Goal: Task Accomplishment & Management: Use online tool/utility

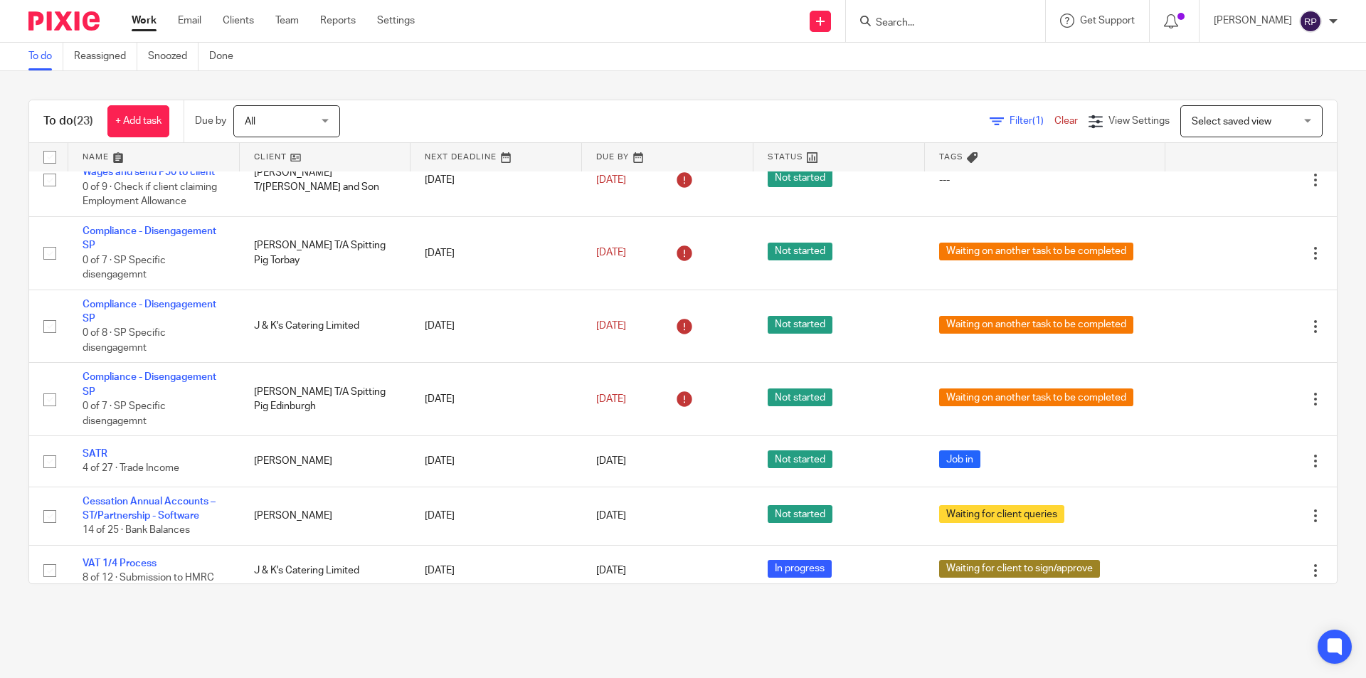
scroll to position [569, 0]
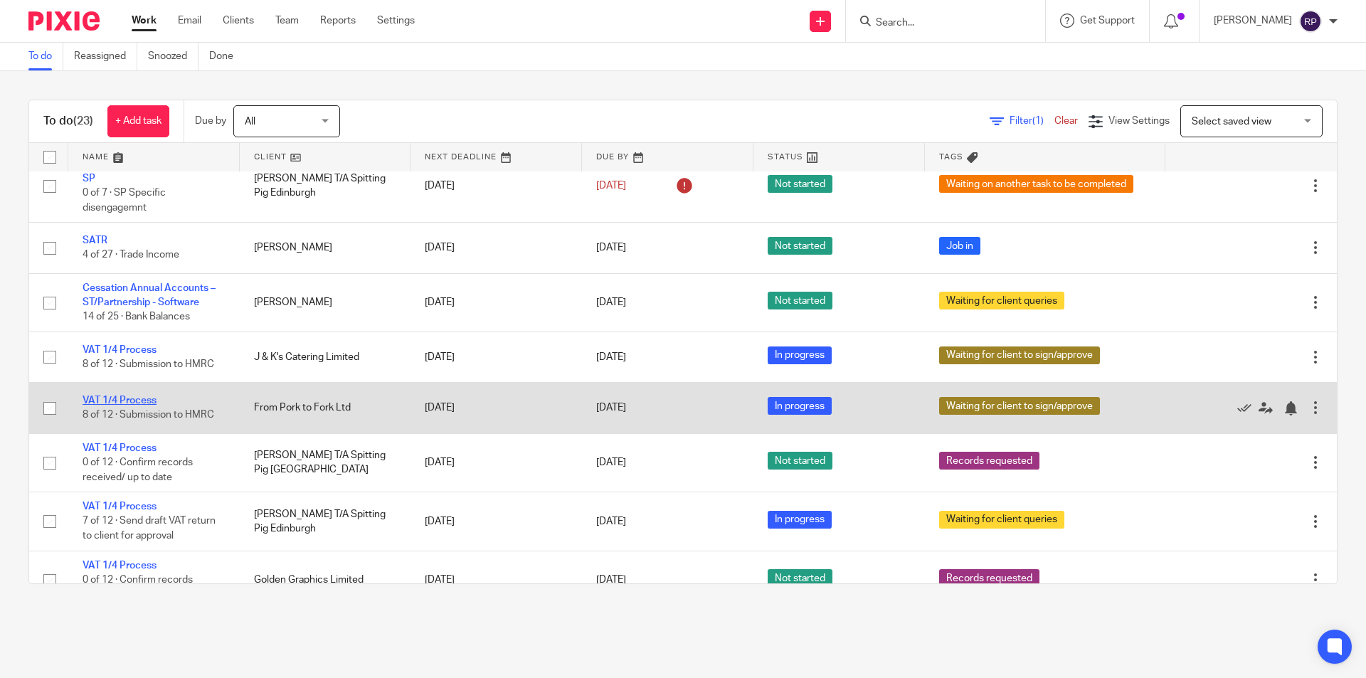
click at [110, 396] on link "VAT 1/4 Process" at bounding box center [120, 401] width 74 height 10
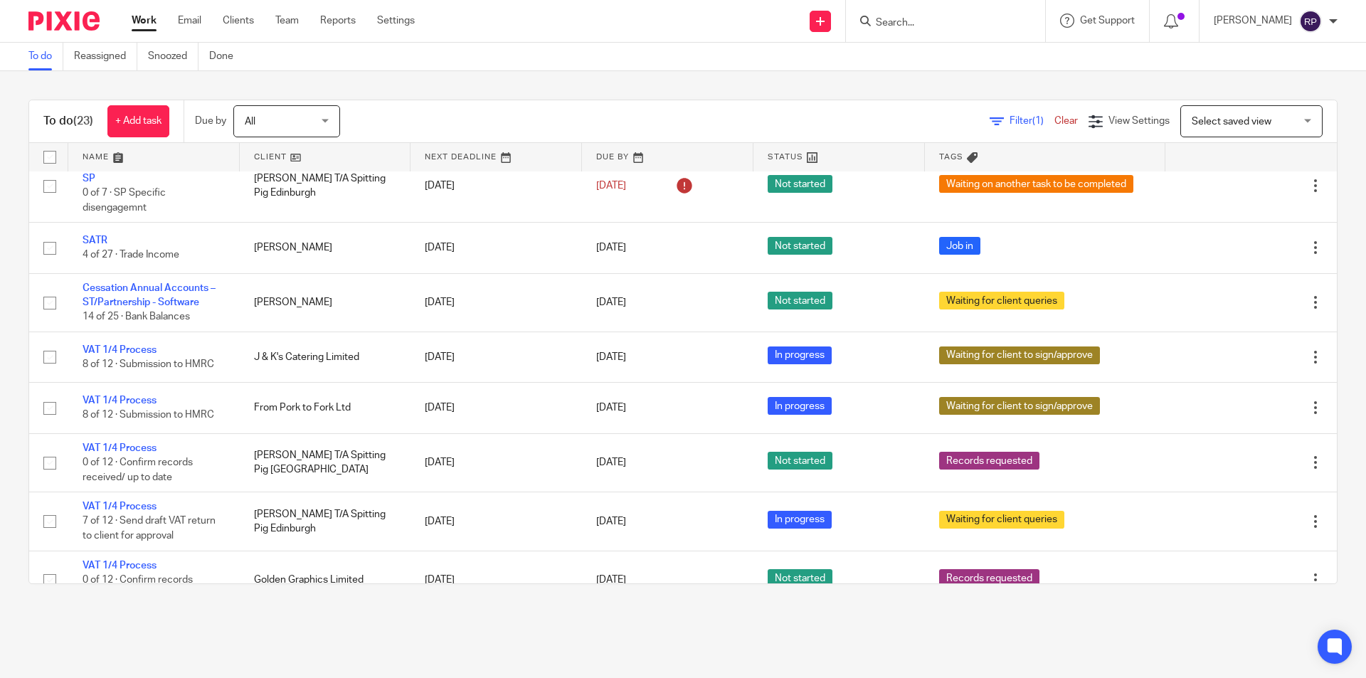
click at [151, 16] on link "Work" at bounding box center [144, 21] width 25 height 14
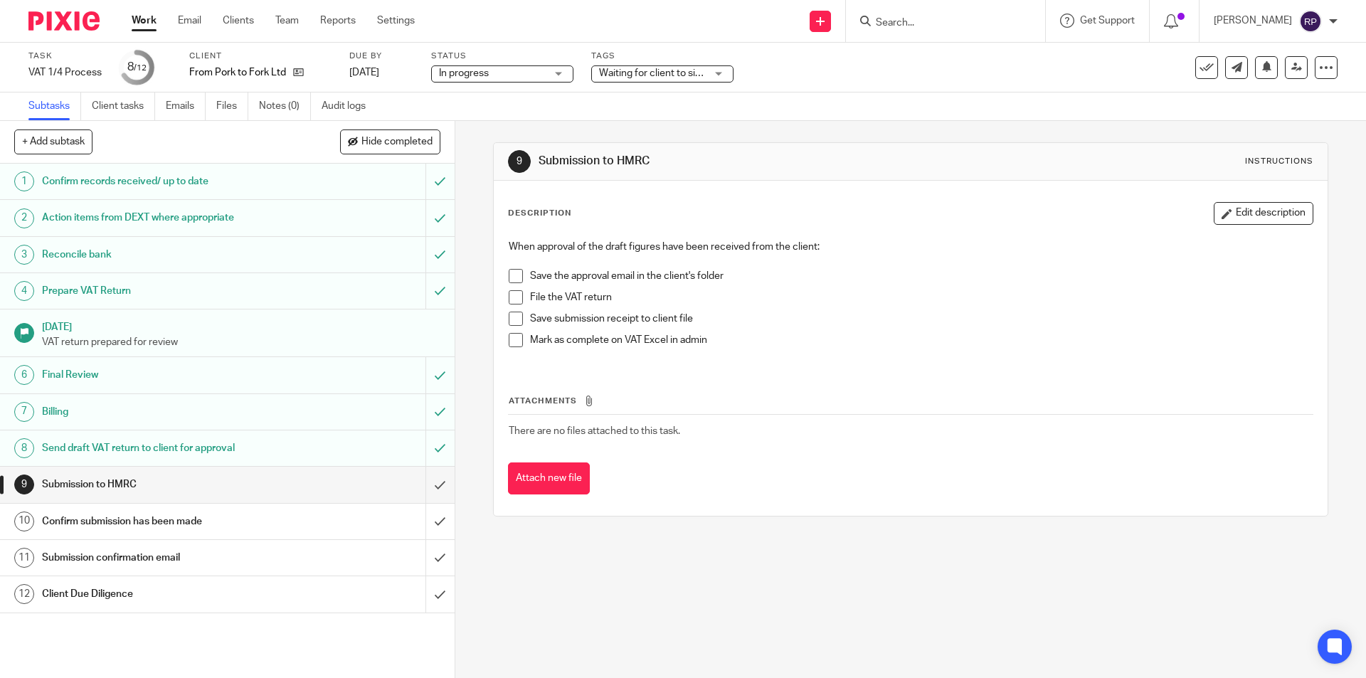
click at [515, 272] on span at bounding box center [516, 276] width 14 height 14
click at [514, 300] on span at bounding box center [516, 297] width 14 height 14
click at [509, 319] on span at bounding box center [516, 319] width 14 height 14
click at [509, 337] on span at bounding box center [516, 340] width 14 height 14
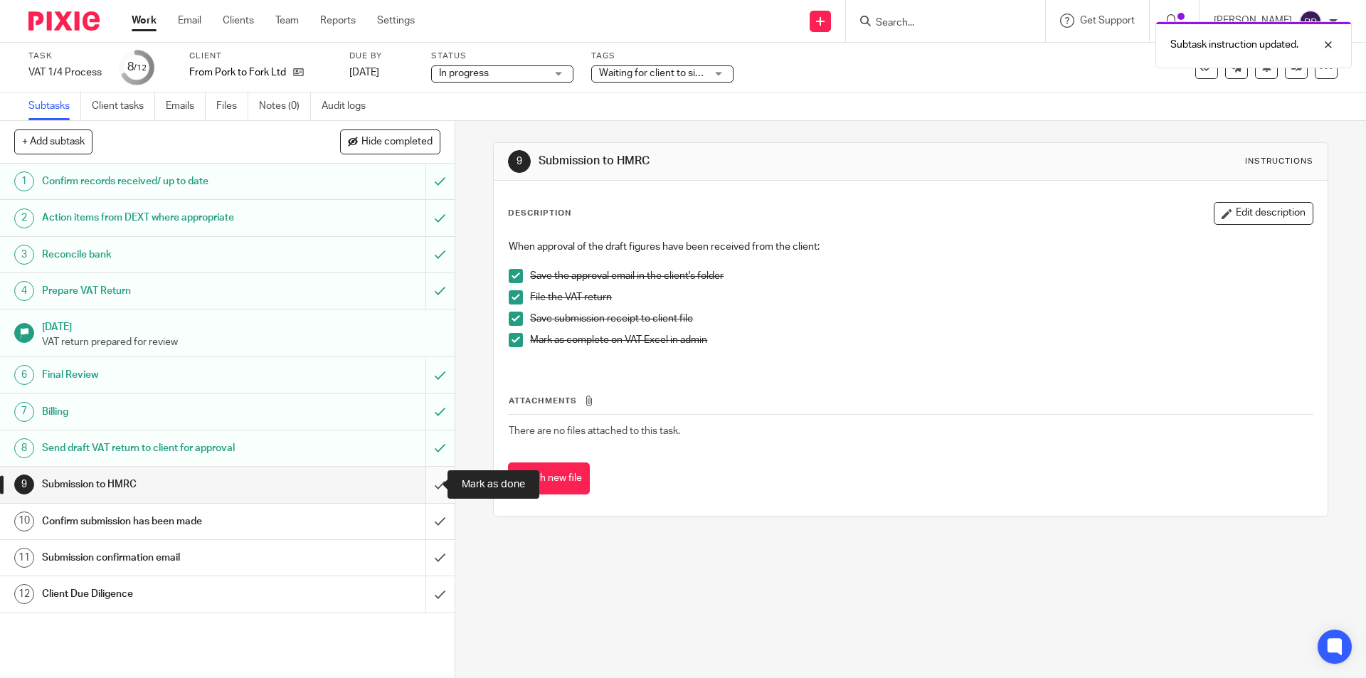
click at [428, 482] on input "submit" at bounding box center [227, 485] width 455 height 36
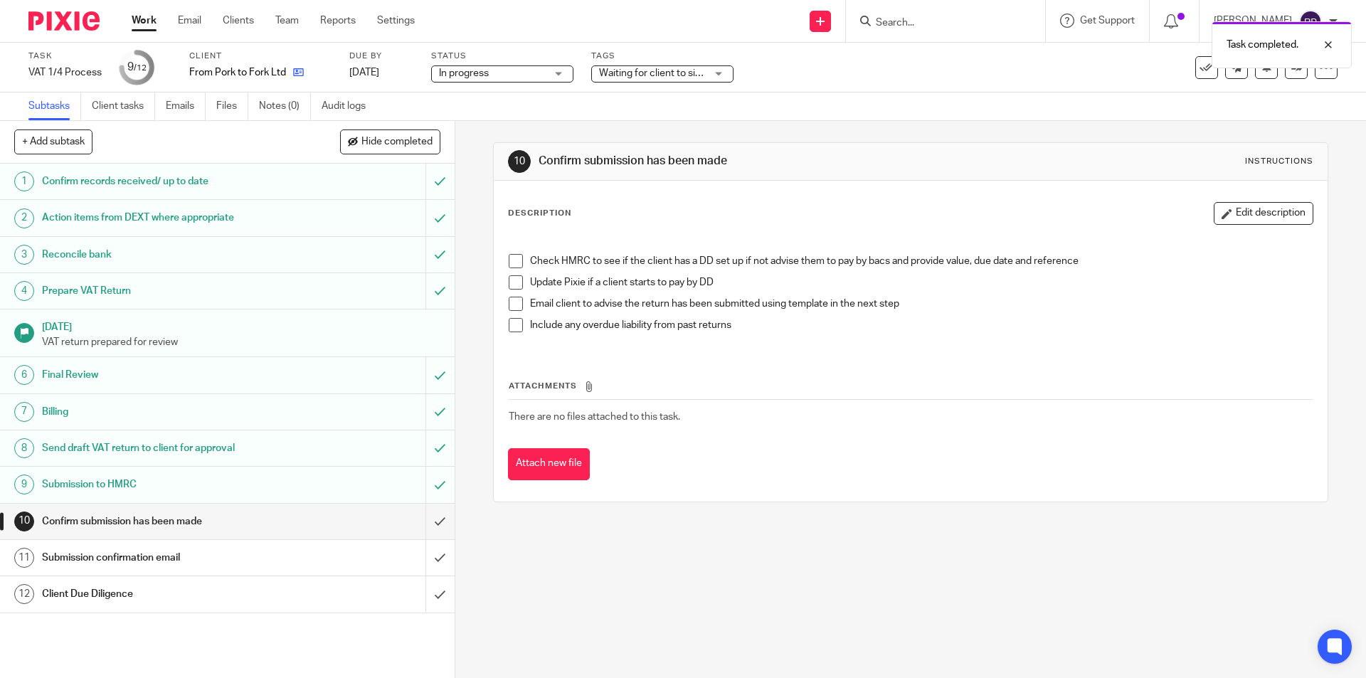
click at [290, 72] on link at bounding box center [295, 72] width 18 height 14
click at [509, 262] on span at bounding box center [516, 261] width 14 height 14
click at [514, 305] on span at bounding box center [516, 304] width 14 height 14
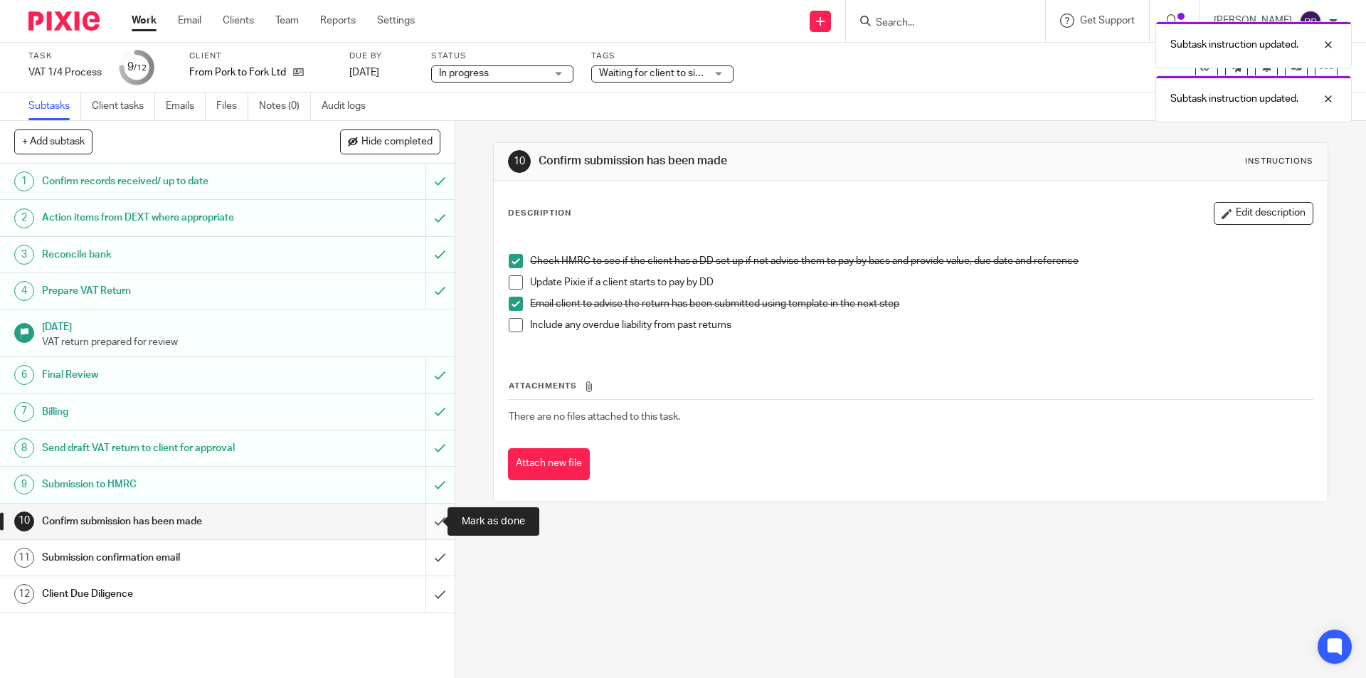
click at [424, 522] on input "submit" at bounding box center [227, 522] width 455 height 36
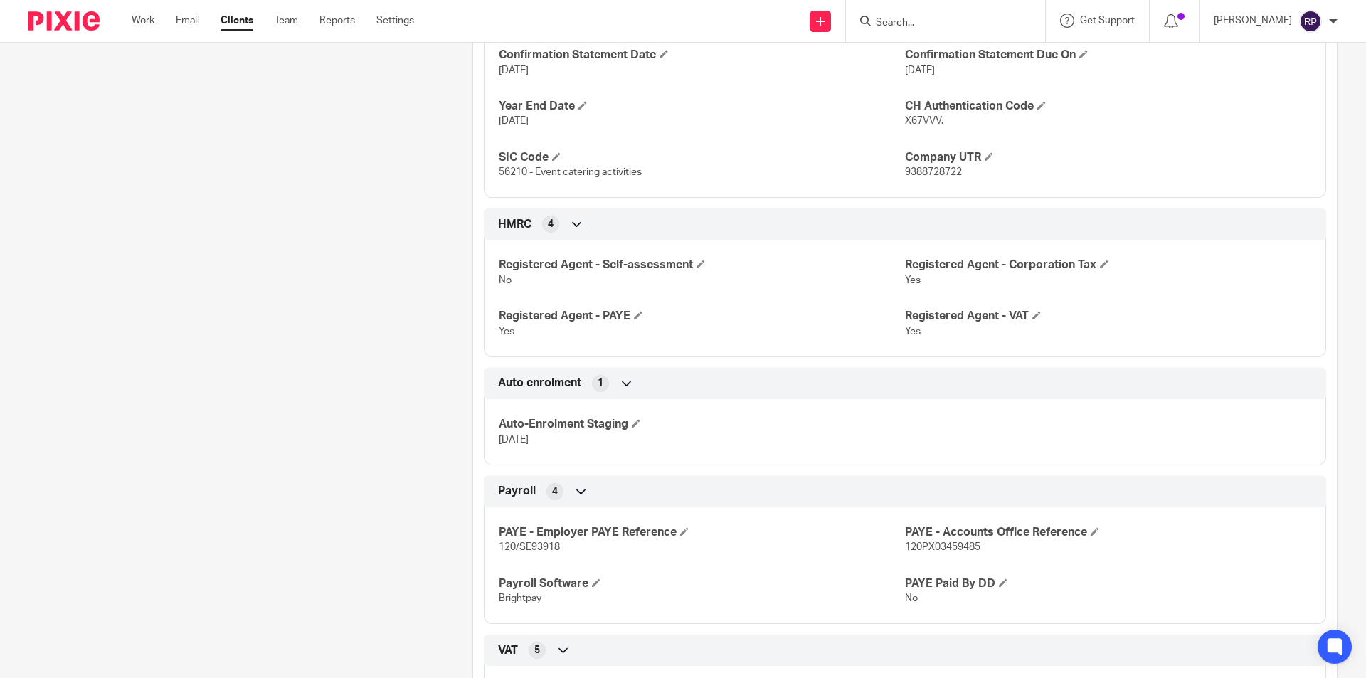
scroll to position [1352, 0]
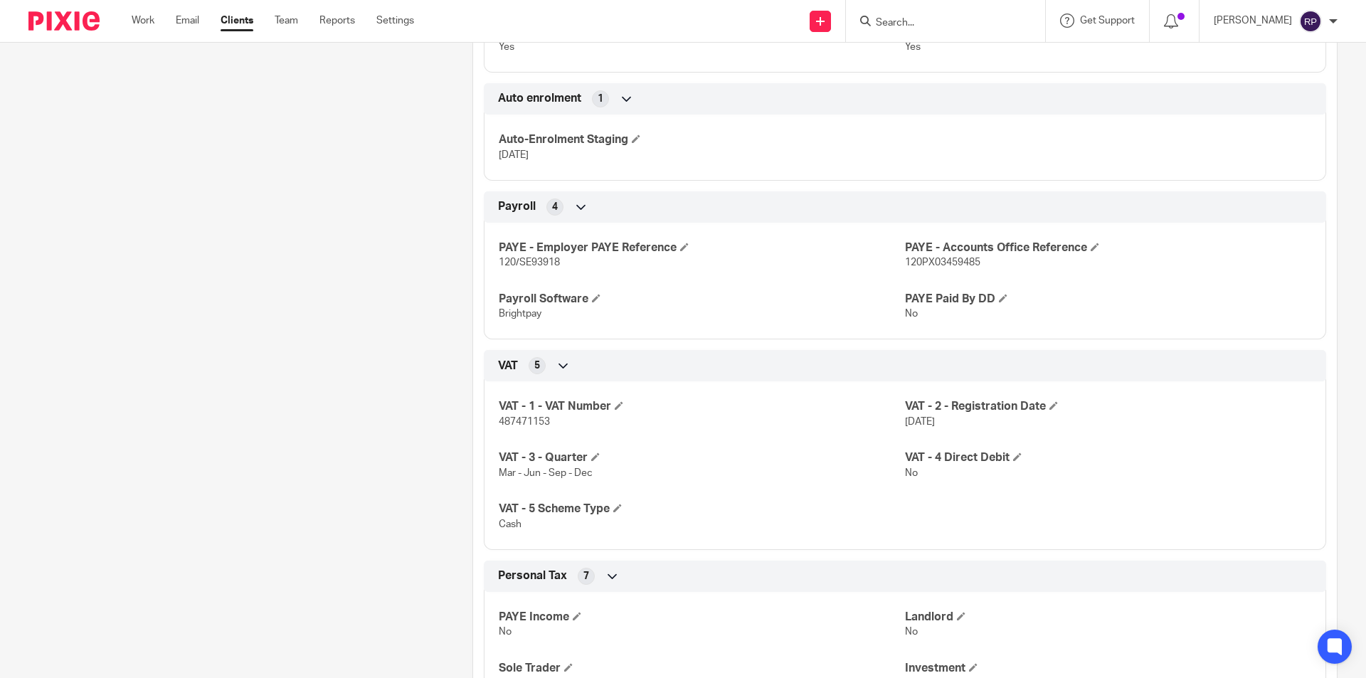
click at [519, 417] on span "487471153" at bounding box center [524, 422] width 51 height 10
copy span "487471153"
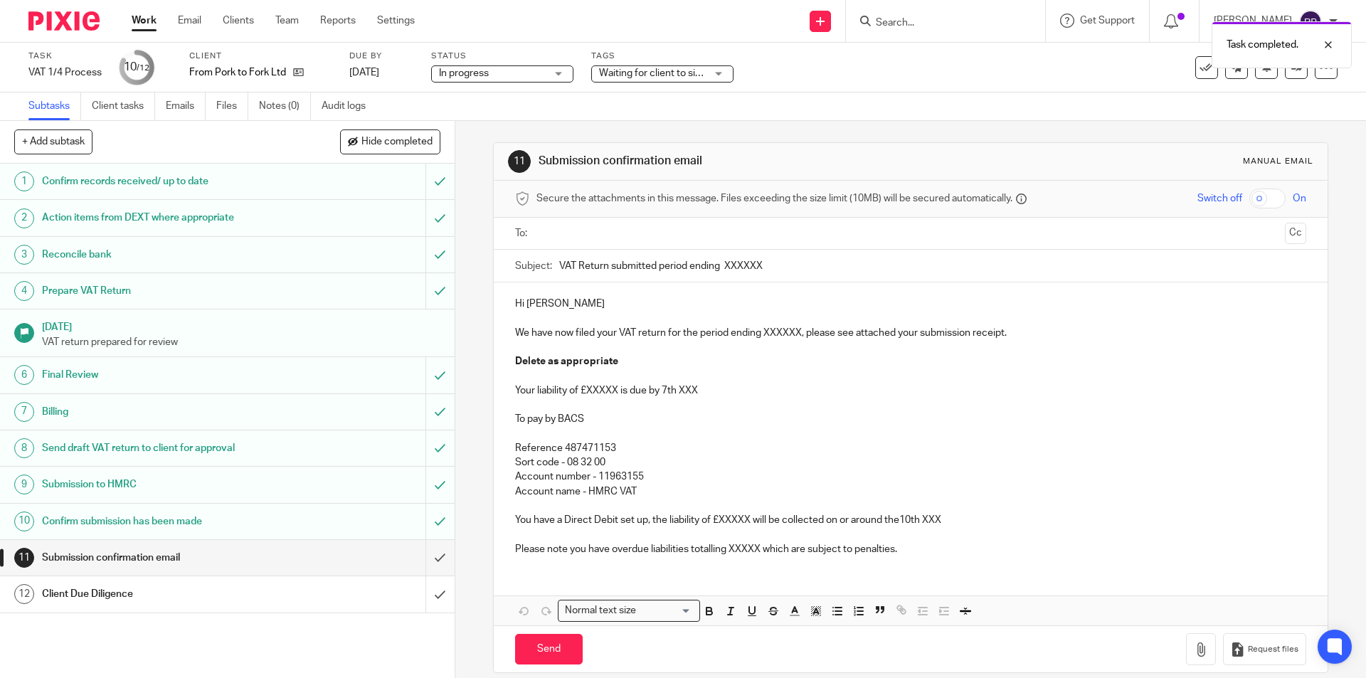
click at [628, 226] on input "text" at bounding box center [909, 234] width 737 height 16
drag, startPoint x: 792, startPoint y: 268, endPoint x: 722, endPoint y: 278, distance: 71.0
click at [722, 278] on input "VAT Return submitted period ending XXXXXX" at bounding box center [932, 269] width 746 height 32
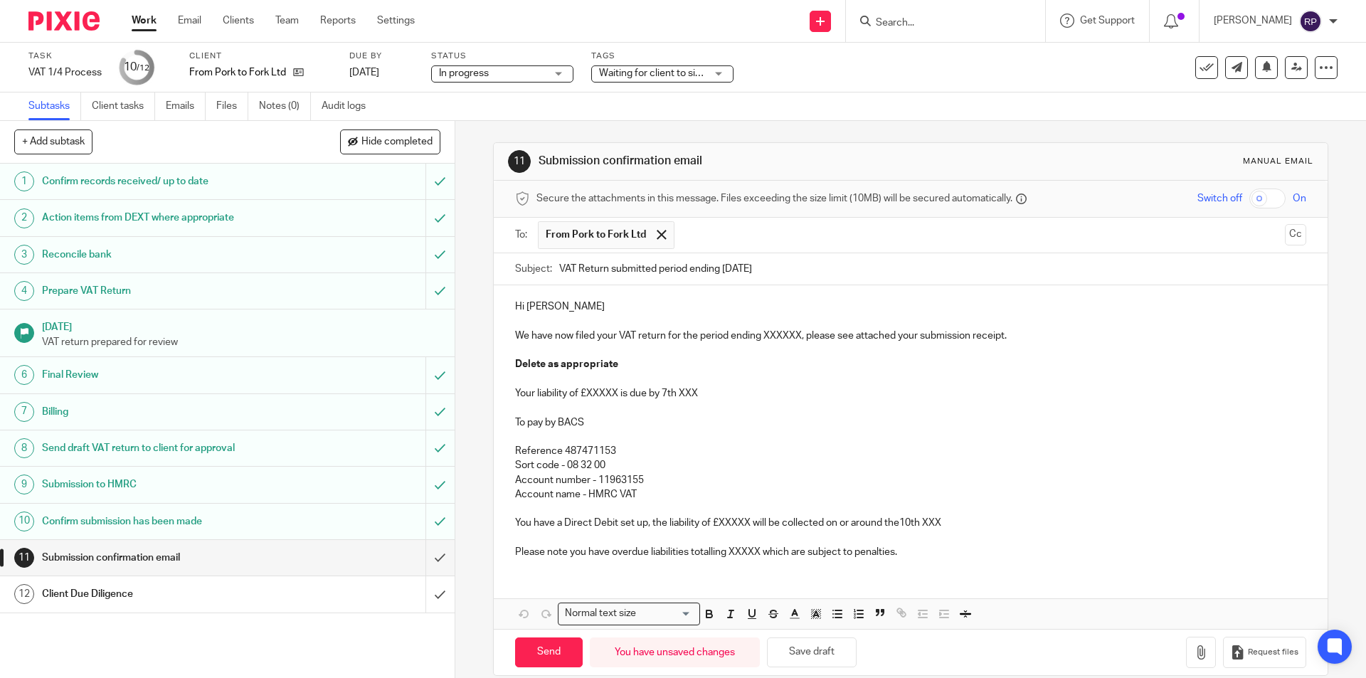
type input "VAT Return submitted period ending [DATE]"
click at [580, 315] on p at bounding box center [910, 322] width 791 height 14
click at [570, 305] on p "Hi Paul" at bounding box center [910, 307] width 791 height 14
drag, startPoint x: 546, startPoint y: 302, endPoint x: 524, endPoint y: 304, distance: 22.8
click at [524, 304] on p "Hi Paul" at bounding box center [910, 307] width 791 height 14
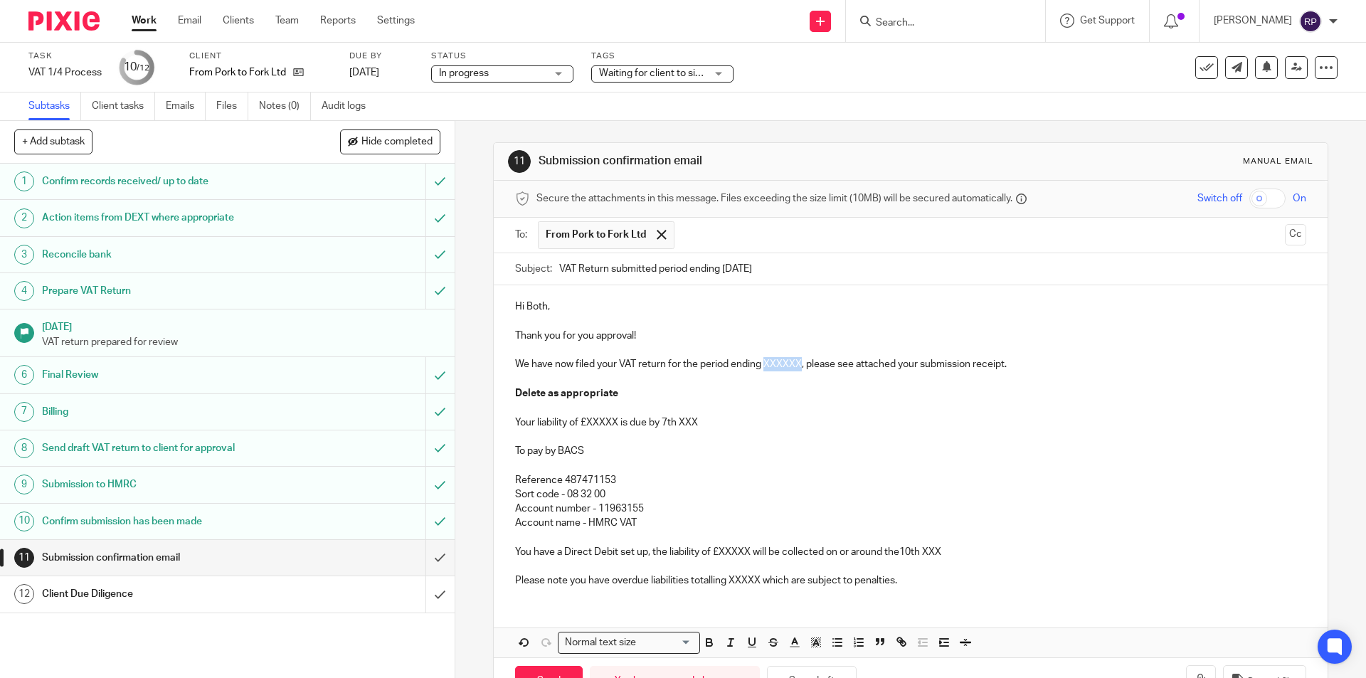
drag, startPoint x: 798, startPoint y: 364, endPoint x: 763, endPoint y: 365, distance: 34.9
click at [763, 365] on p "We have now filed your VAT return for the period ending XXXXXX, please see atta…" at bounding box center [910, 364] width 791 height 14
drag, startPoint x: 653, startPoint y: 388, endPoint x: 521, endPoint y: 376, distance: 132.2
click at [521, 376] on div "Hi Both, Thank you for you approval! We have now filed your VAT return for the …" at bounding box center [910, 441] width 833 height 313
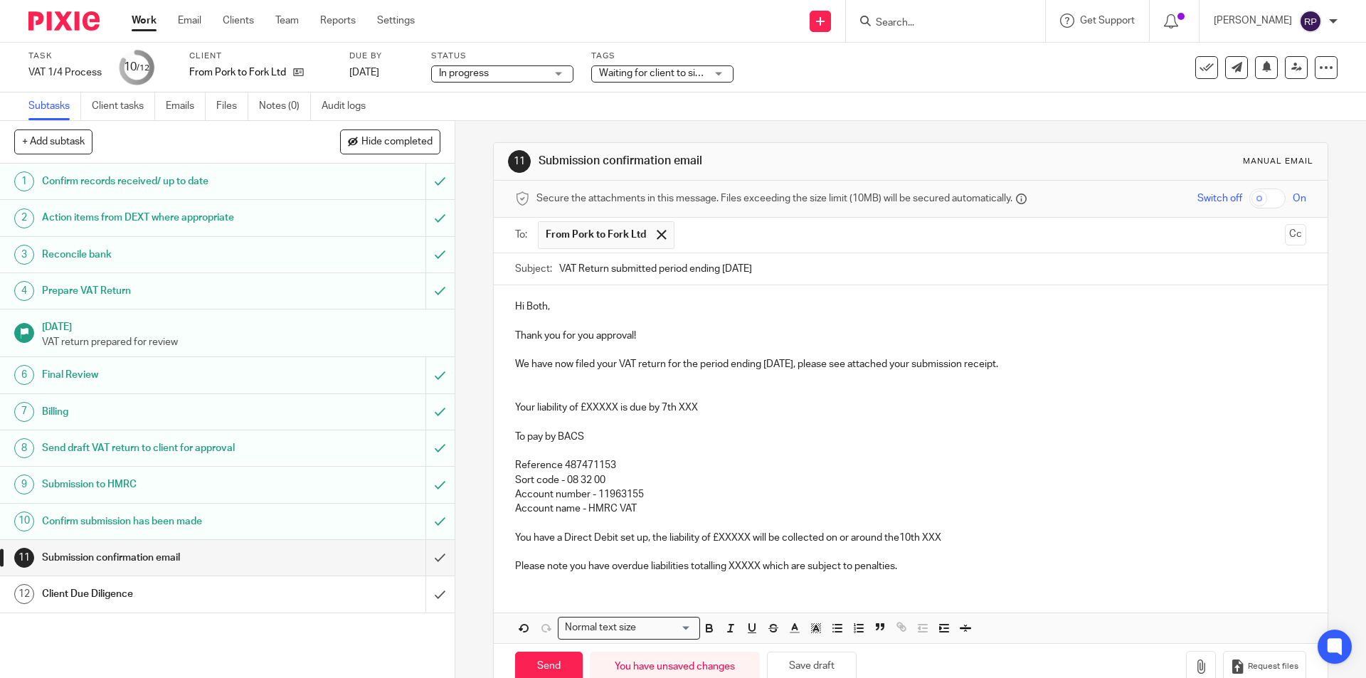
click at [526, 399] on p at bounding box center [910, 393] width 791 height 14
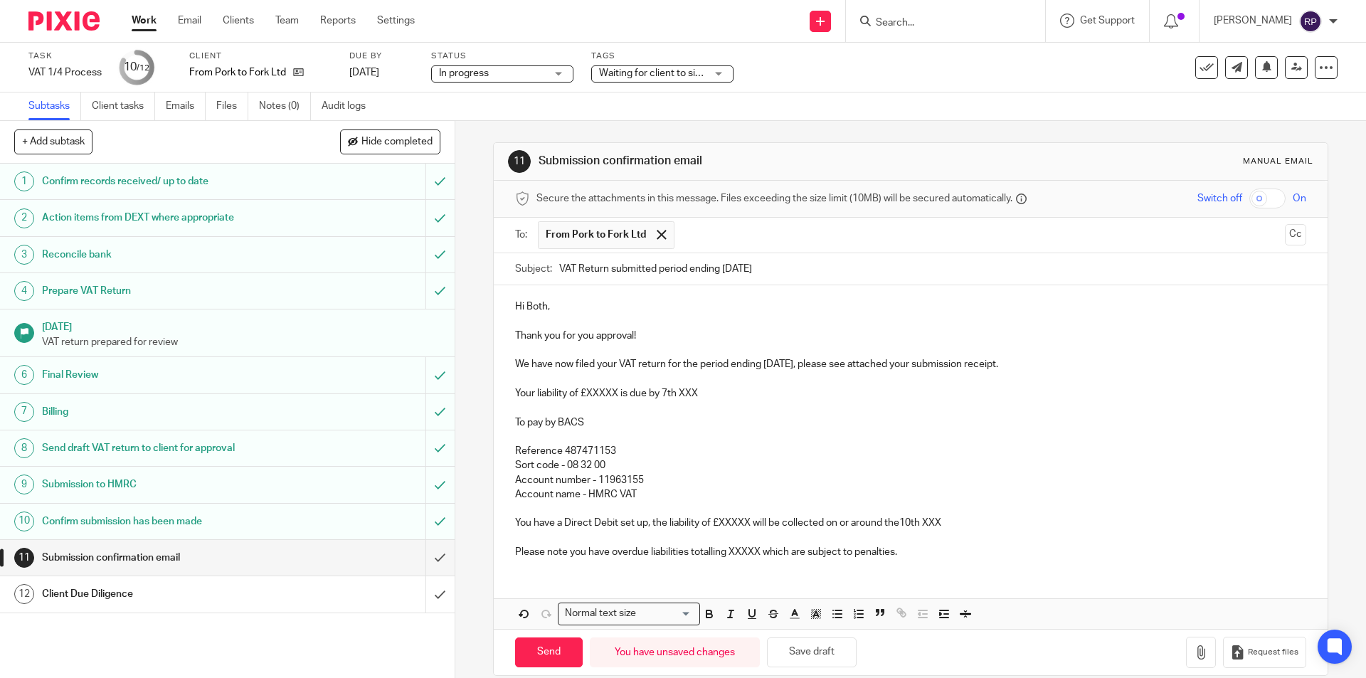
click at [617, 390] on p "Your liability of £XXXXX is due by 7th XXX" at bounding box center [910, 393] width 791 height 14
click at [707, 393] on p "Your liability of £5,261.09 is due by 7th XXX" at bounding box center [910, 393] width 791 height 14
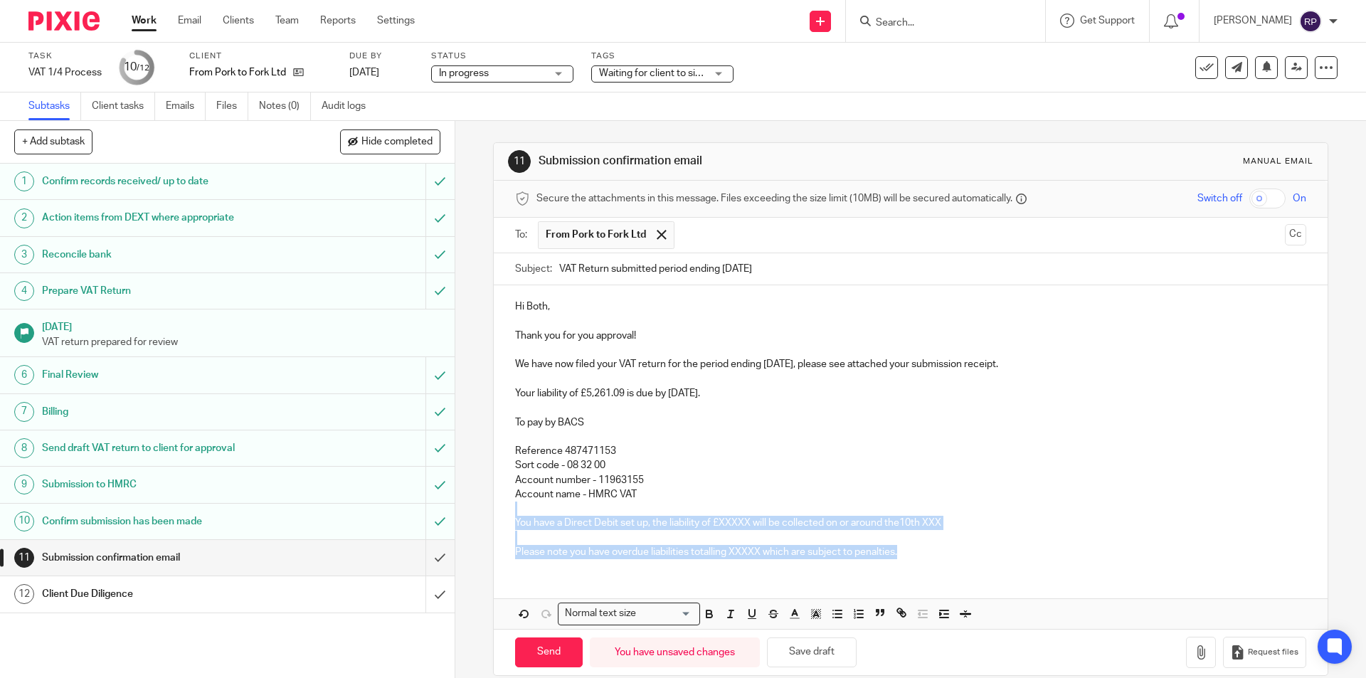
drag, startPoint x: 847, startPoint y: 556, endPoint x: 514, endPoint y: 506, distance: 336.8
click at [514, 506] on div "Hi Both, Thank you for you approval! We have now filed your VAT return for the …" at bounding box center [910, 427] width 833 height 285
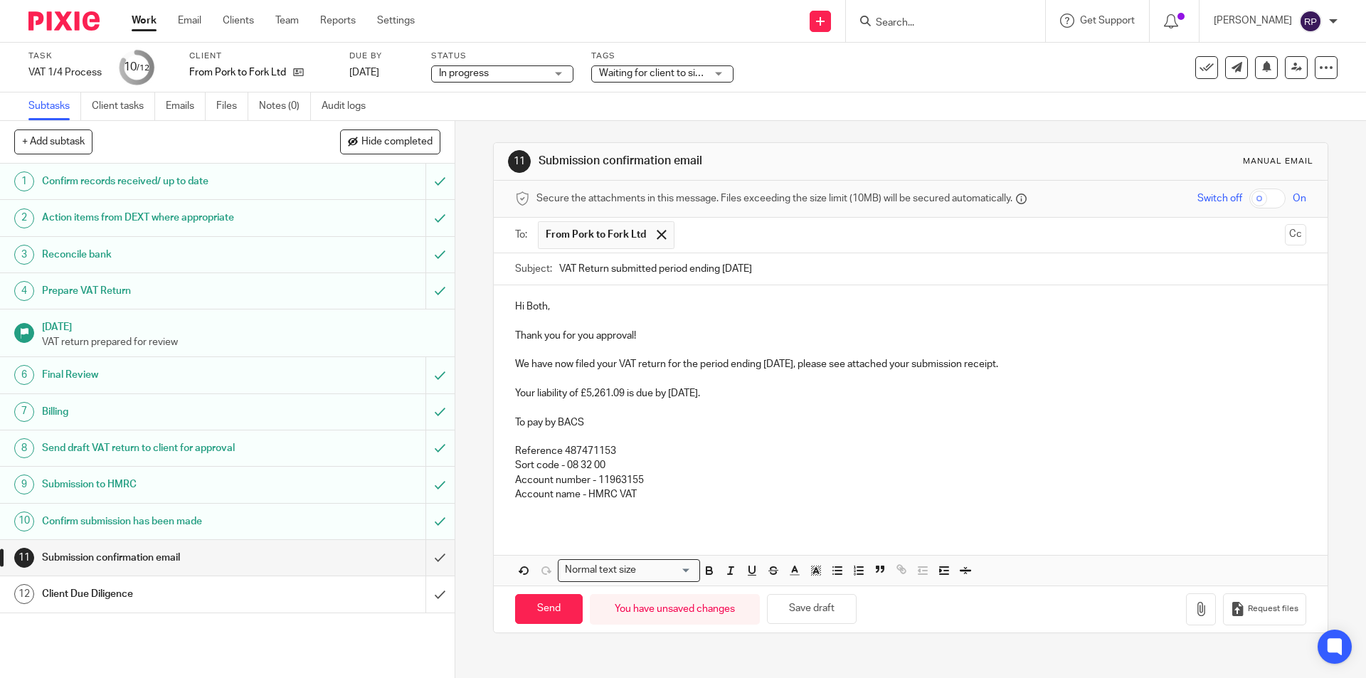
click at [523, 530] on div "Hi Both, Thank you for you approval! We have now filed your VAT return for the …" at bounding box center [910, 435] width 833 height 300
click at [523, 508] on p at bounding box center [910, 509] width 791 height 14
click at [1194, 602] on icon "button" at bounding box center [1201, 609] width 14 height 14
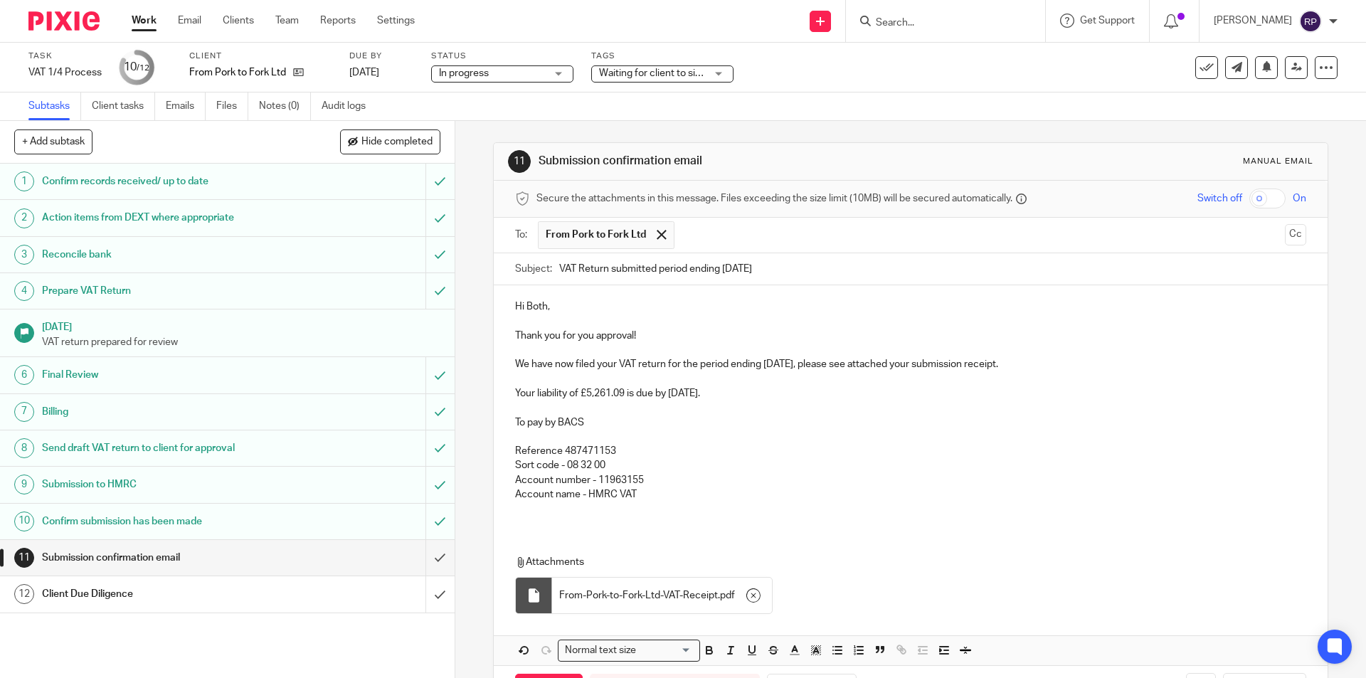
scroll to position [56, 0]
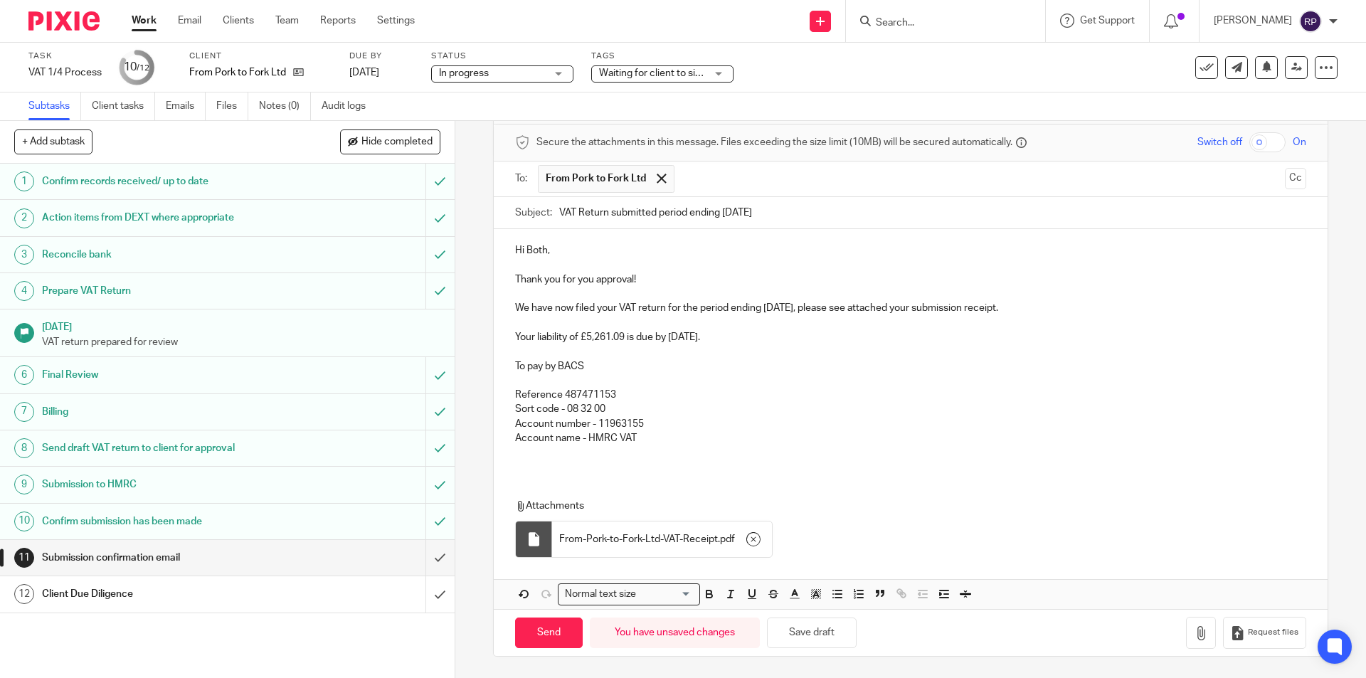
click at [559, 457] on p at bounding box center [910, 452] width 791 height 14
click at [543, 628] on input "Send" at bounding box center [549, 633] width 68 height 31
type input "Sent"
click at [353, 598] on div "Client Due Diligence" at bounding box center [226, 593] width 369 height 21
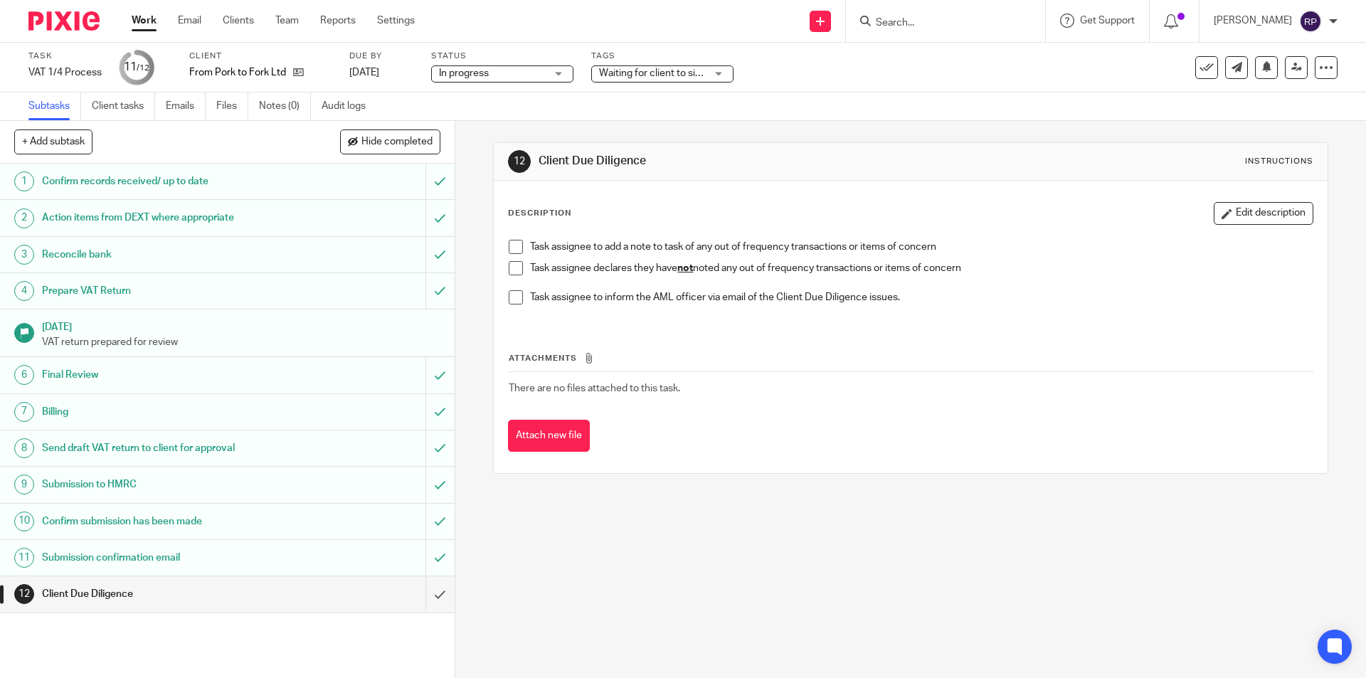
click at [513, 268] on span at bounding box center [516, 268] width 14 height 14
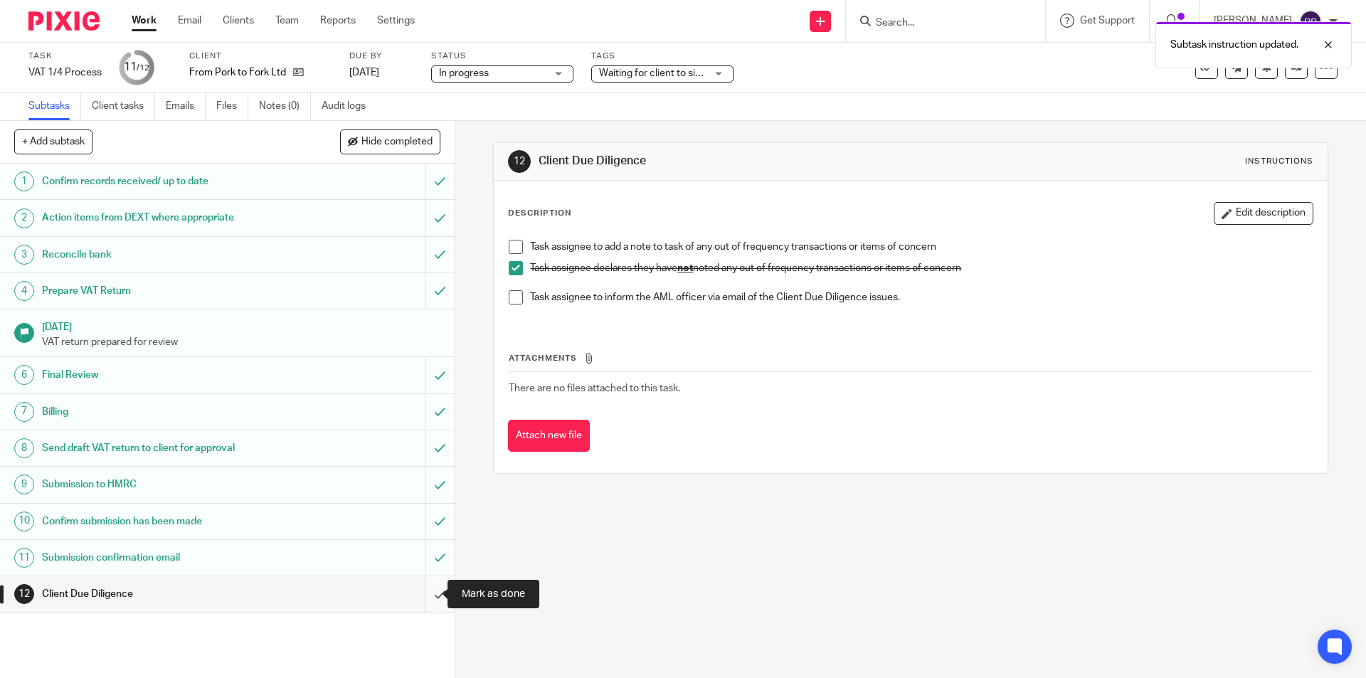
click at [424, 591] on input "submit" at bounding box center [227, 594] width 455 height 36
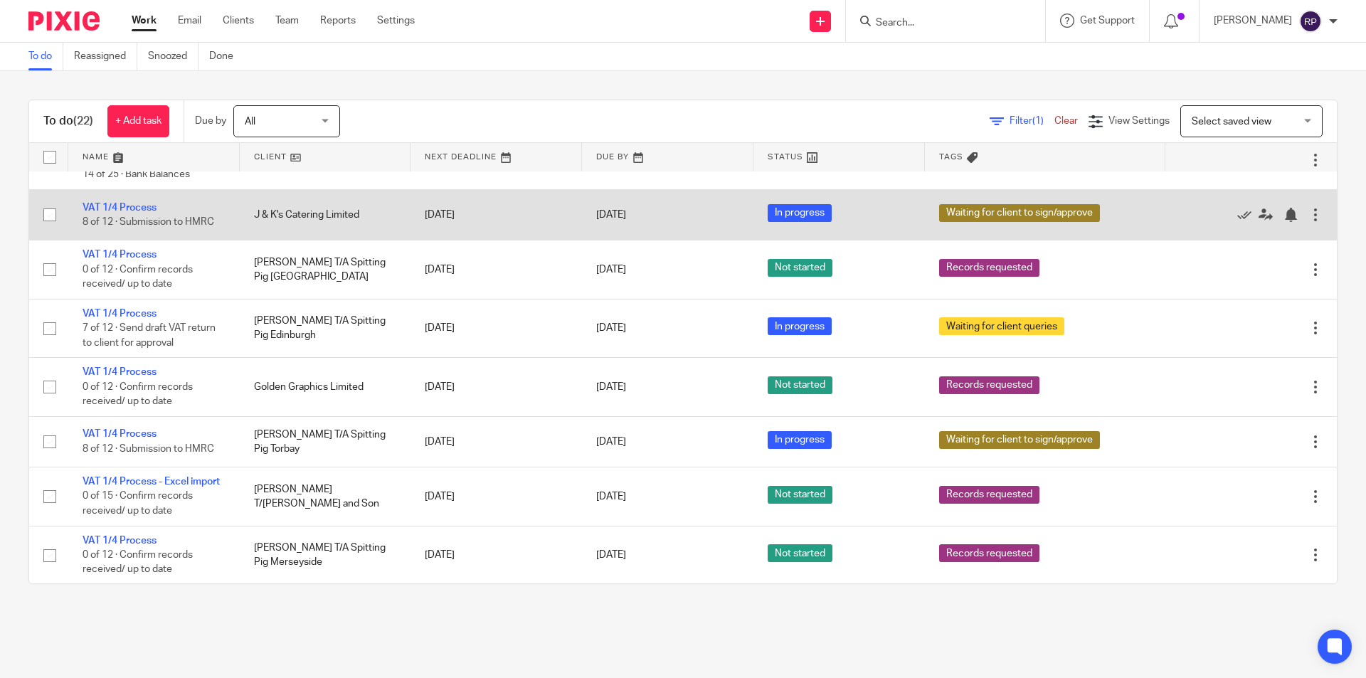
scroll to position [569, 0]
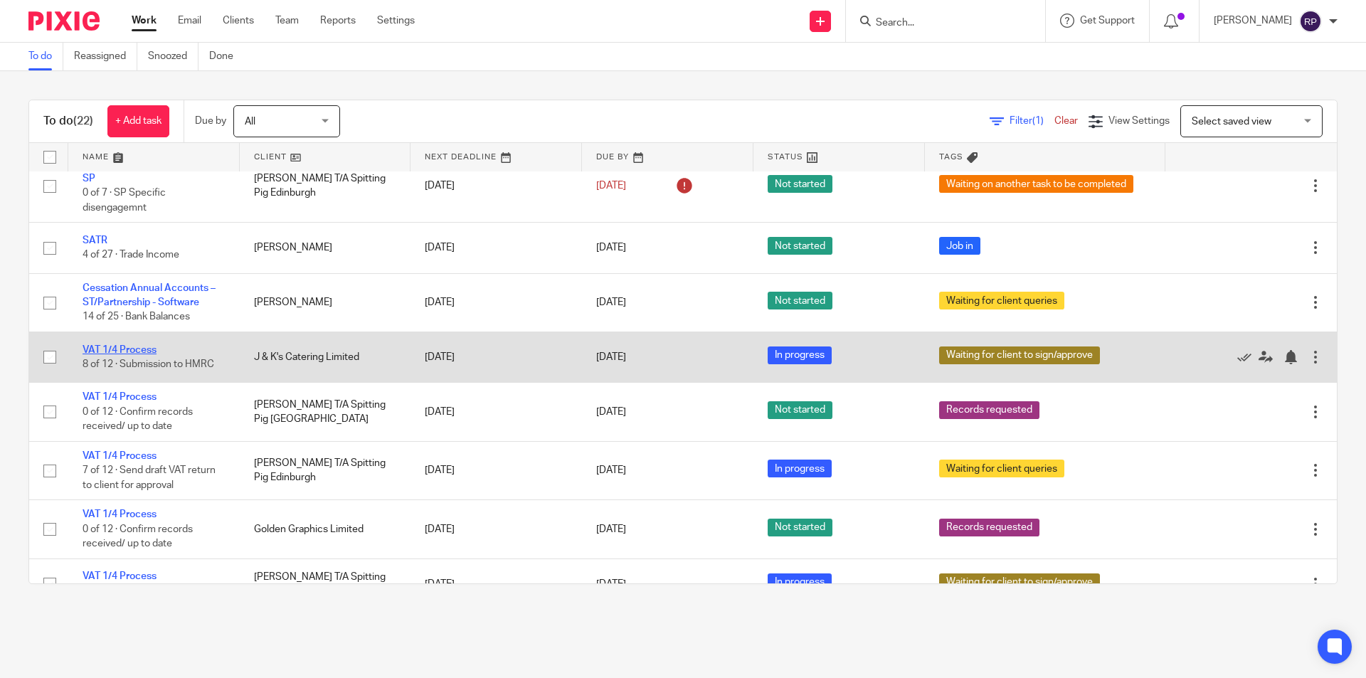
click at [120, 345] on link "VAT 1/4 Process" at bounding box center [120, 350] width 74 height 10
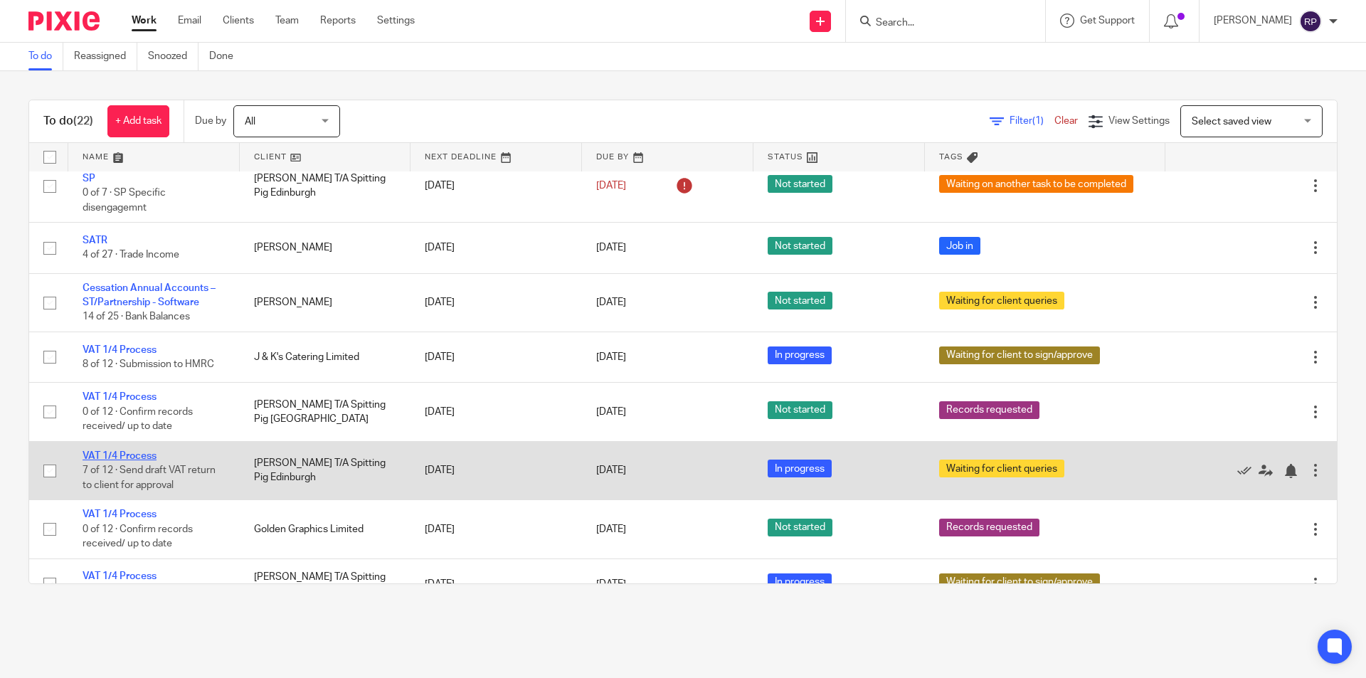
scroll to position [640, 0]
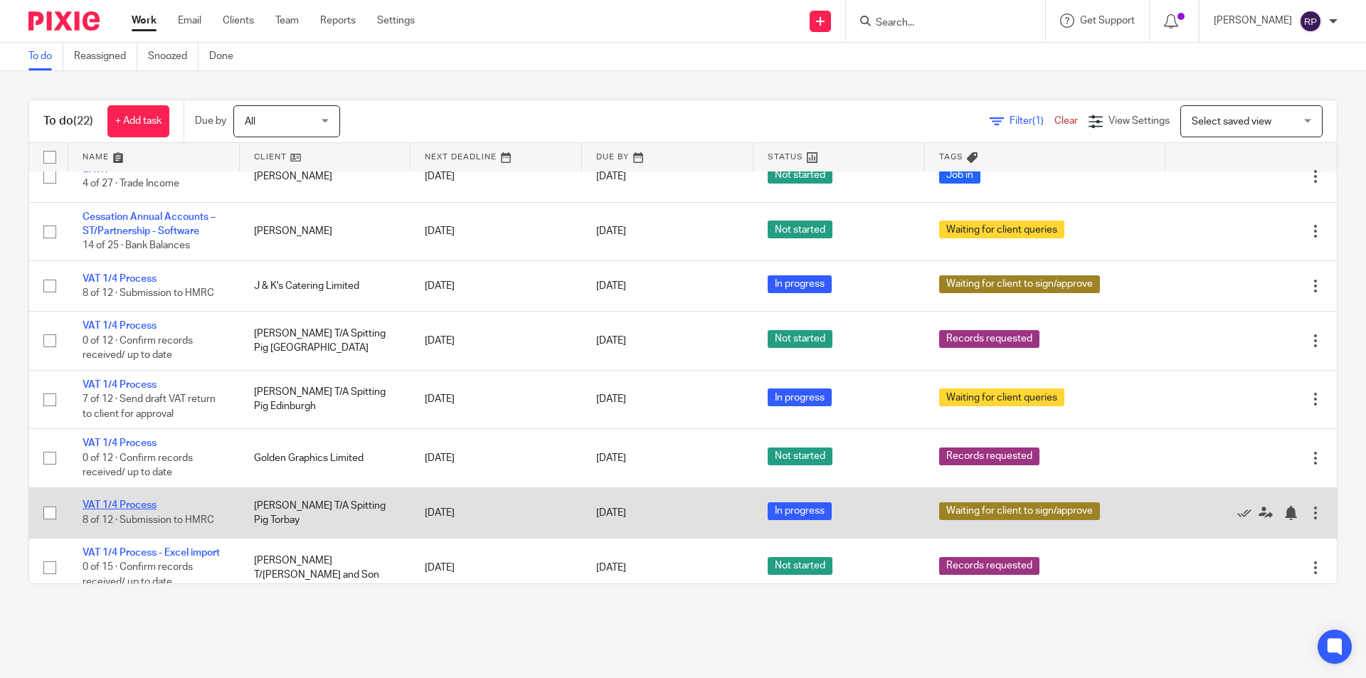
click at [117, 500] on link "VAT 1/4 Process" at bounding box center [120, 505] width 74 height 10
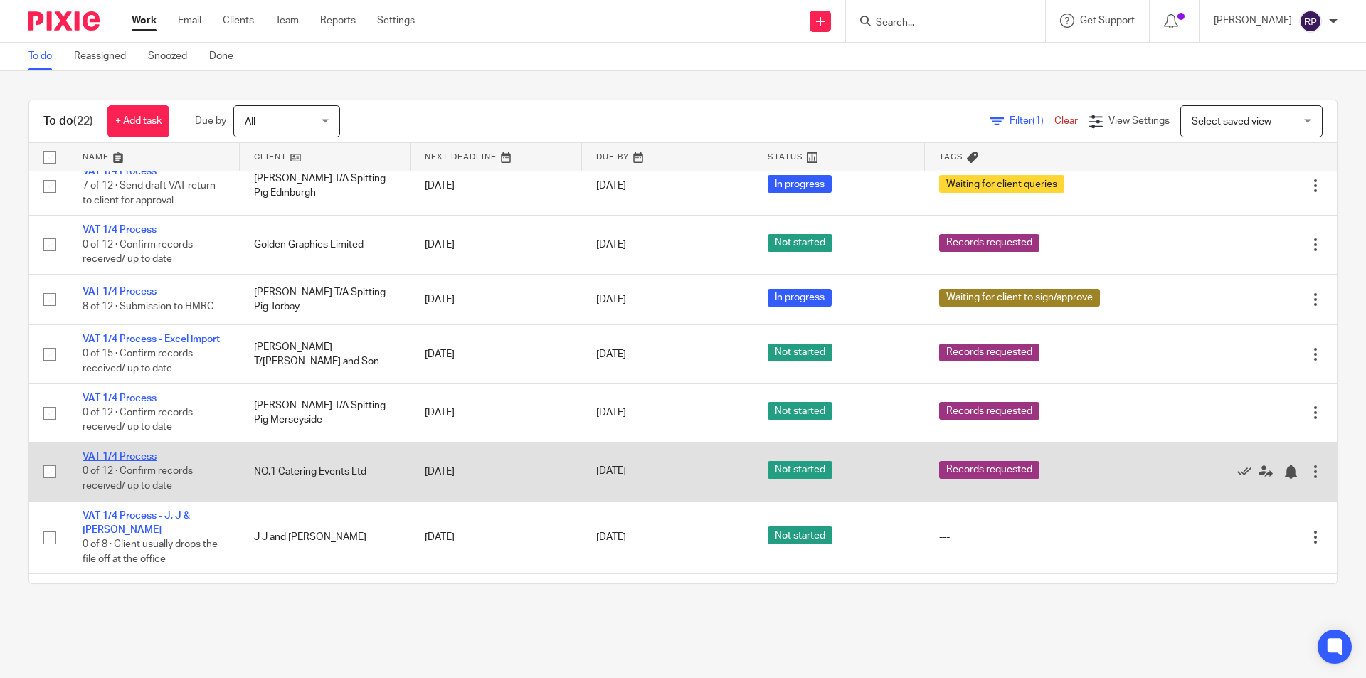
scroll to position [909, 0]
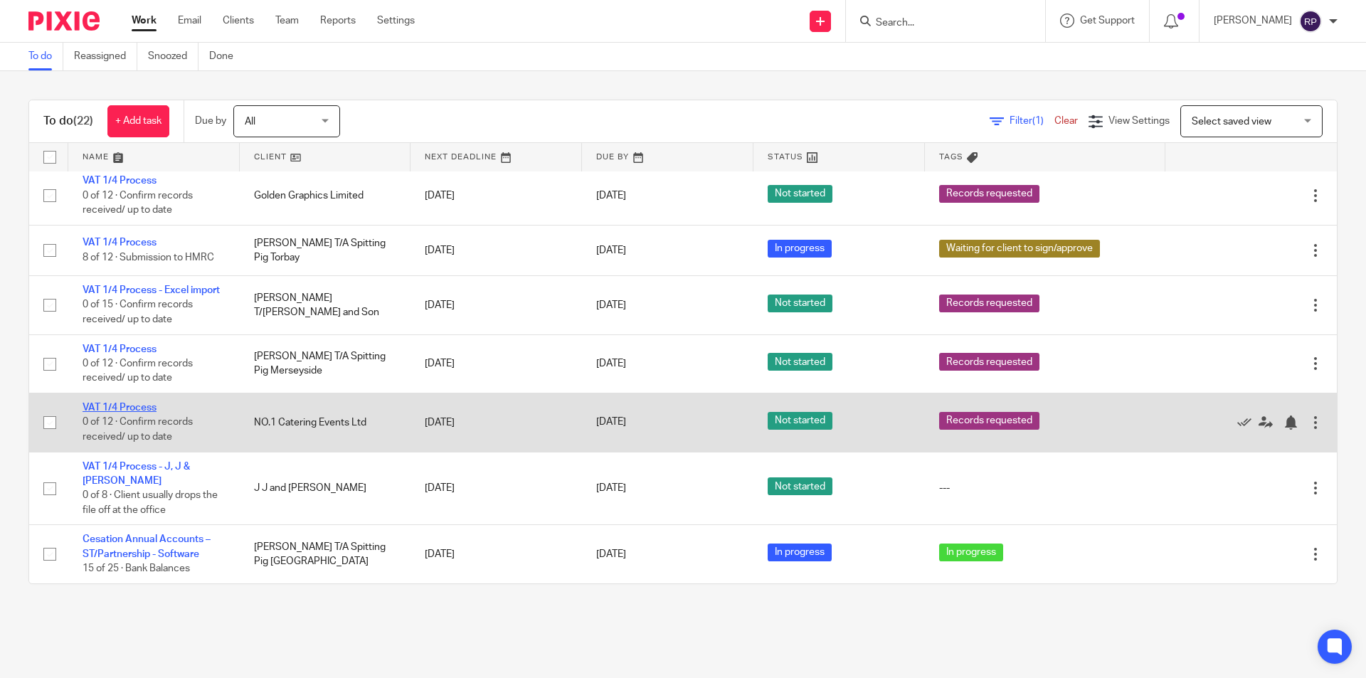
click at [138, 409] on link "VAT 1/4 Process" at bounding box center [120, 408] width 74 height 10
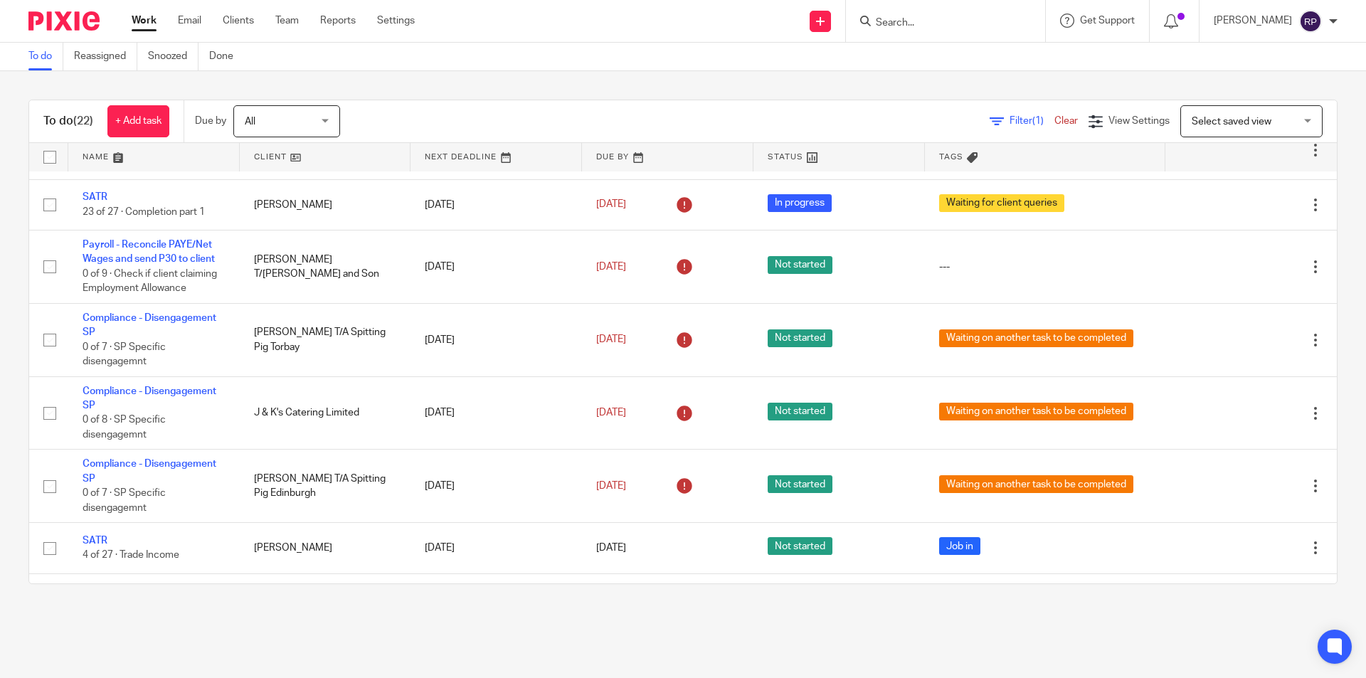
scroll to position [0, 0]
